Goal: Transaction & Acquisition: Purchase product/service

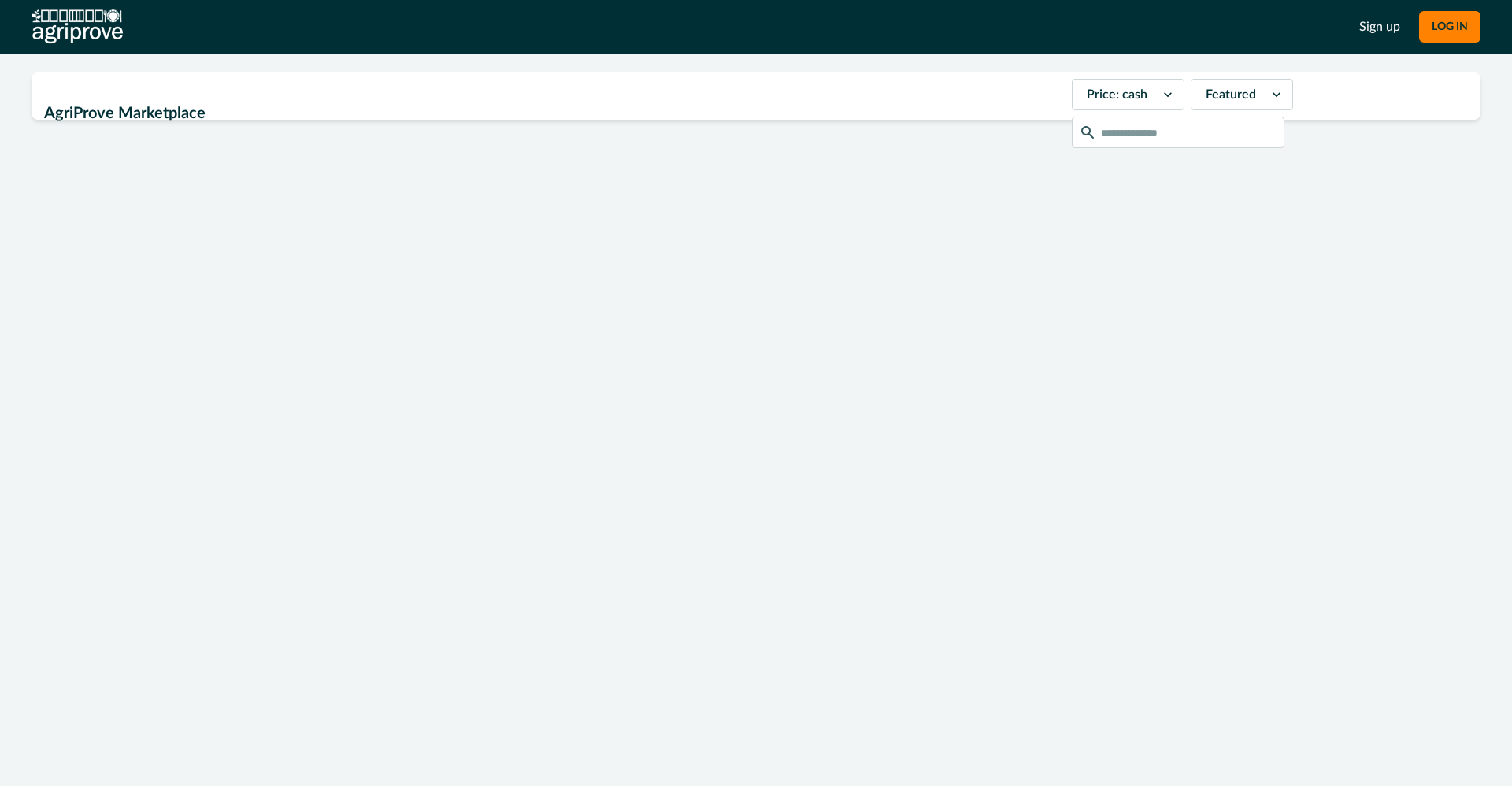
click at [172, 99] on h2 "AgriProve Marketplace" at bounding box center [554, 114] width 1019 height 30
click at [162, 326] on div at bounding box center [756, 350] width 1450 height 423
click at [1097, 93] on div at bounding box center [1118, 94] width 61 height 22
click at [1094, 132] on div "Price: cash" at bounding box center [1128, 132] width 111 height 29
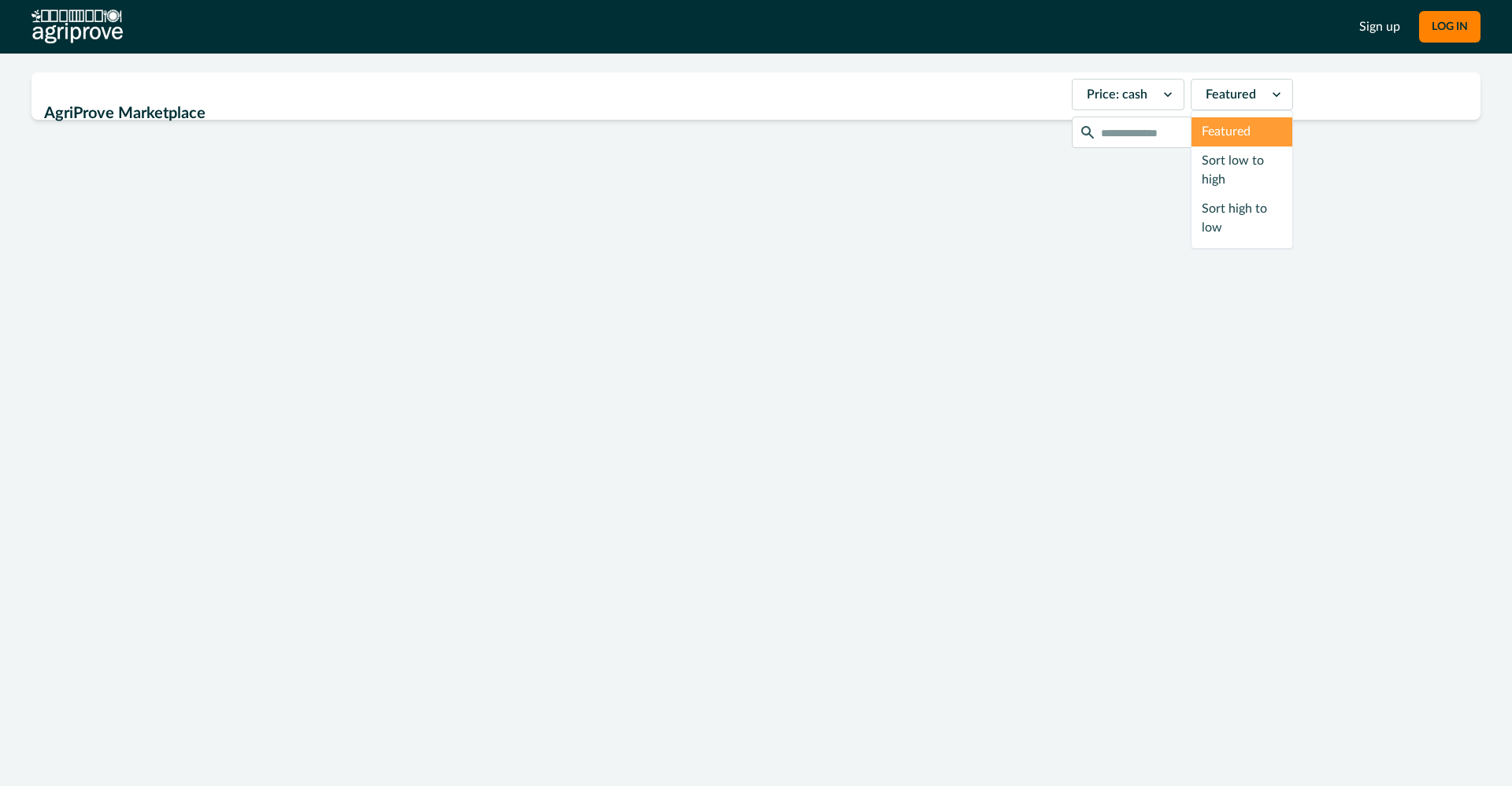
click at [1209, 90] on div at bounding box center [1231, 94] width 51 height 22
click at [1191, 184] on div "Sort low to high" at bounding box center [1241, 171] width 101 height 48
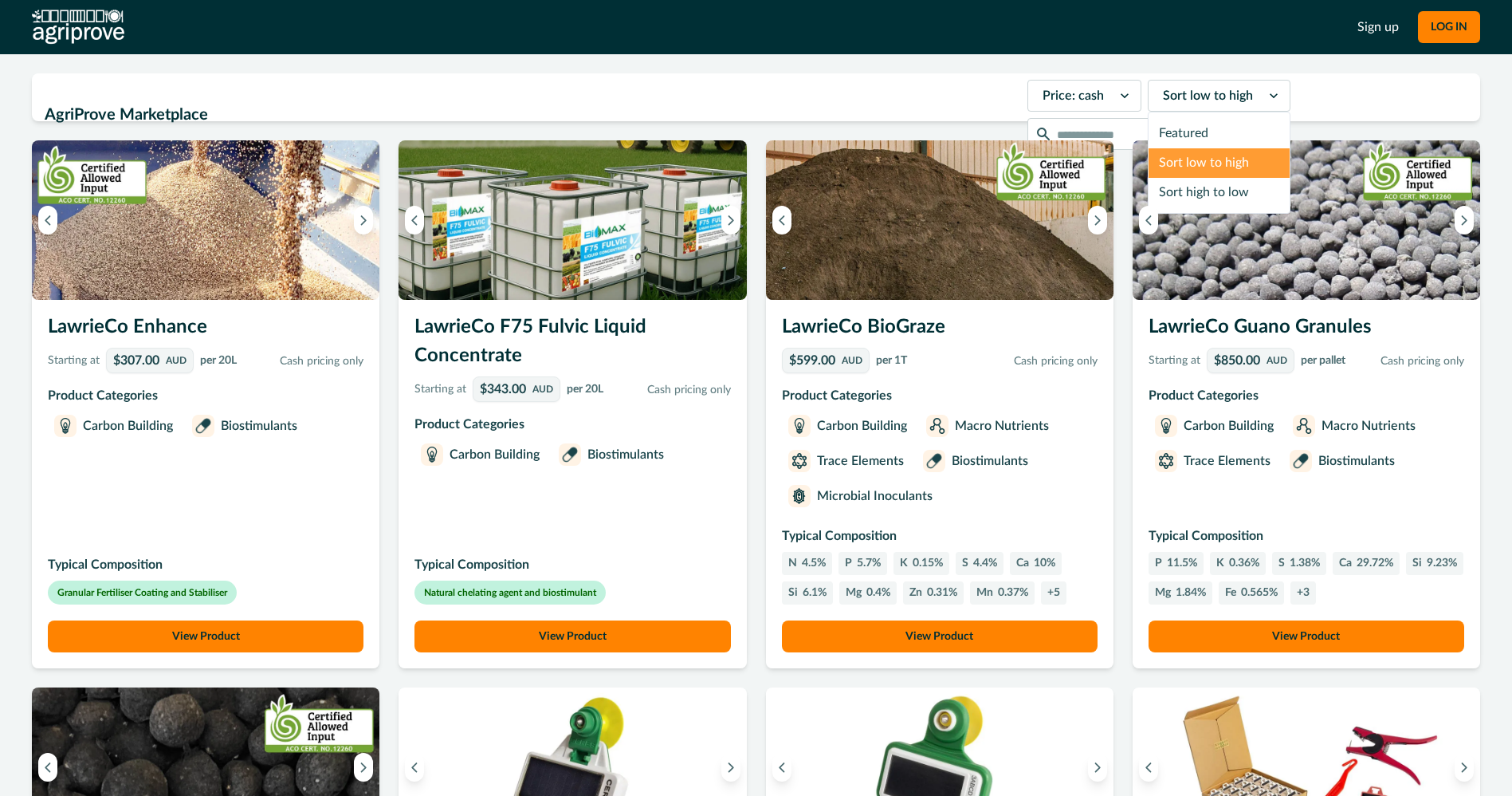
click at [1200, 100] on div at bounding box center [1208, 96] width 90 height 23
click at [1167, 197] on div "Sort high to low" at bounding box center [1219, 192] width 141 height 30
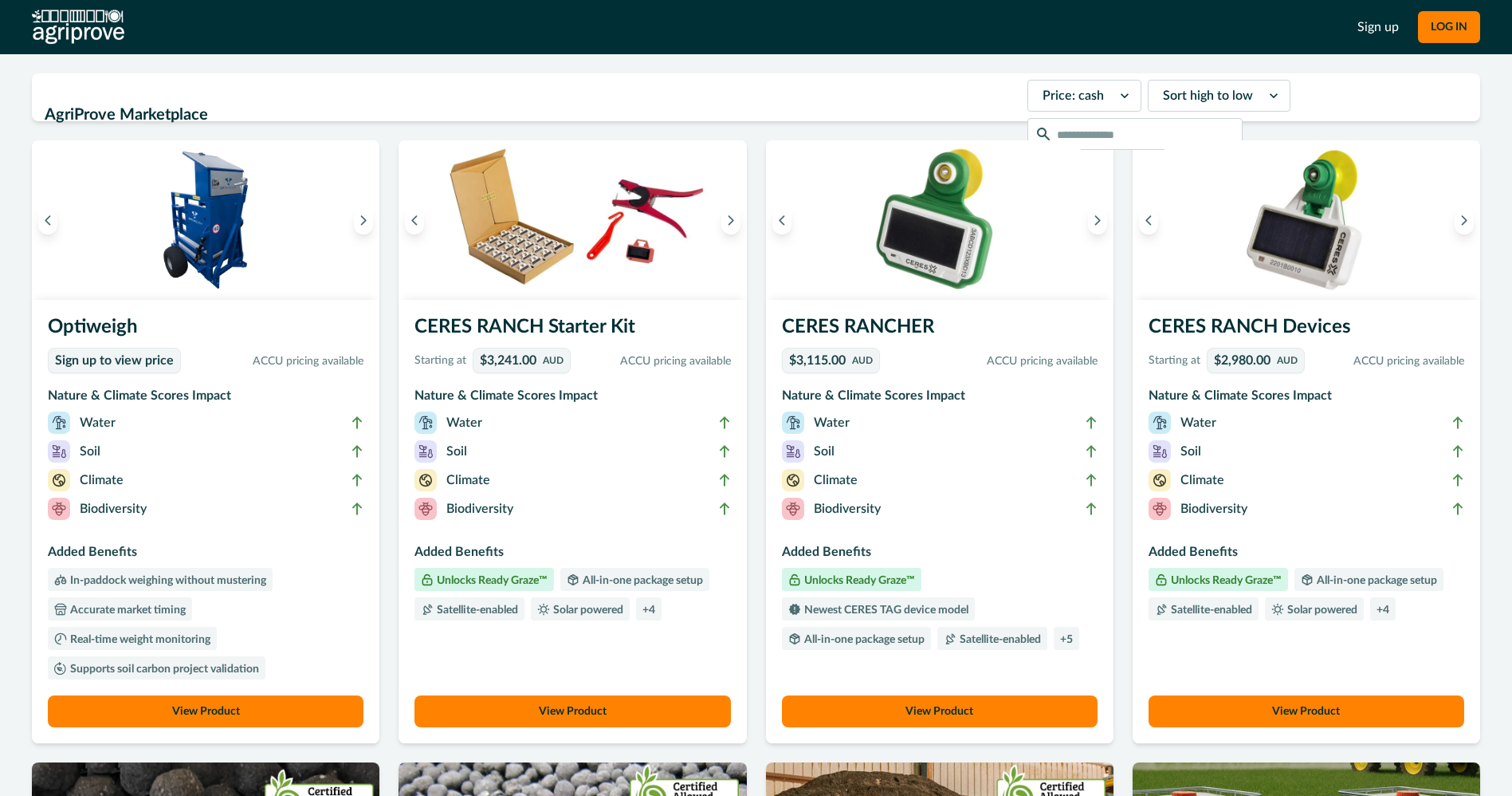
click at [1234, 322] on h3 "CERES RANCH Devices" at bounding box center [1307, 330] width 315 height 35
